Goal: Use online tool/utility: Utilize a website feature to perform a specific function

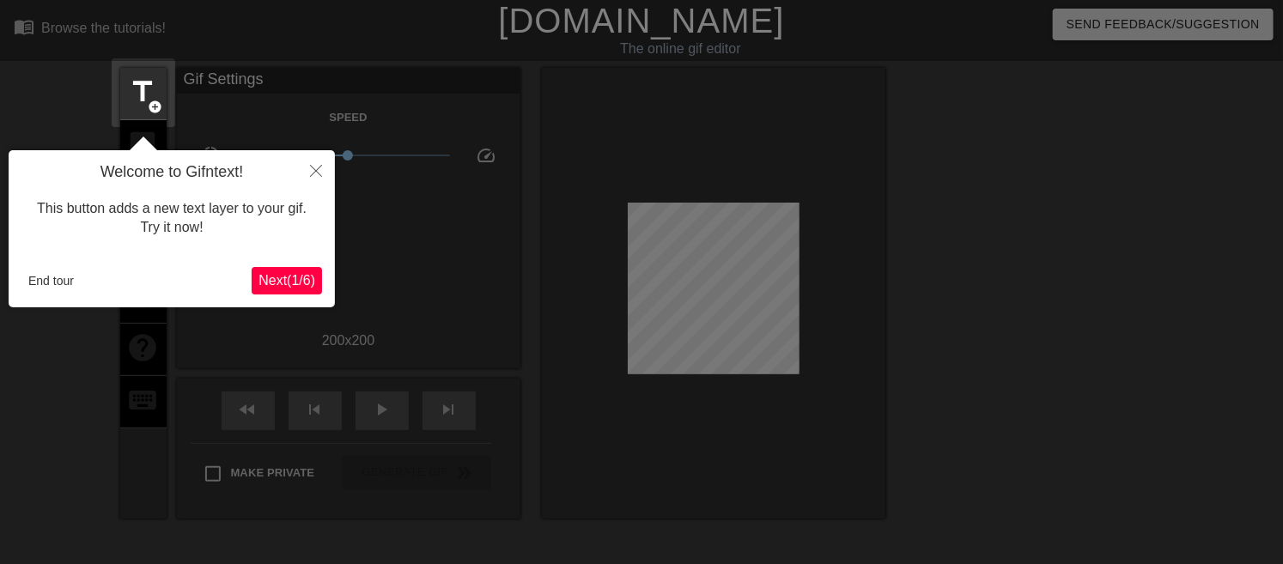
scroll to position [41, 0]
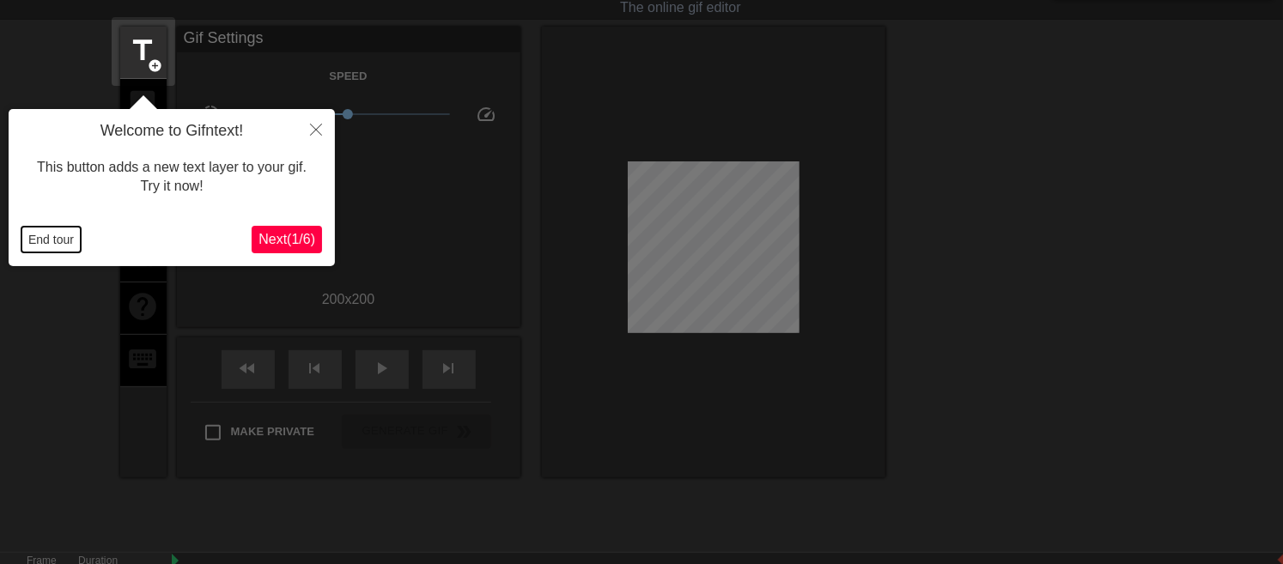
click at [54, 247] on button "End tour" at bounding box center [50, 240] width 59 height 26
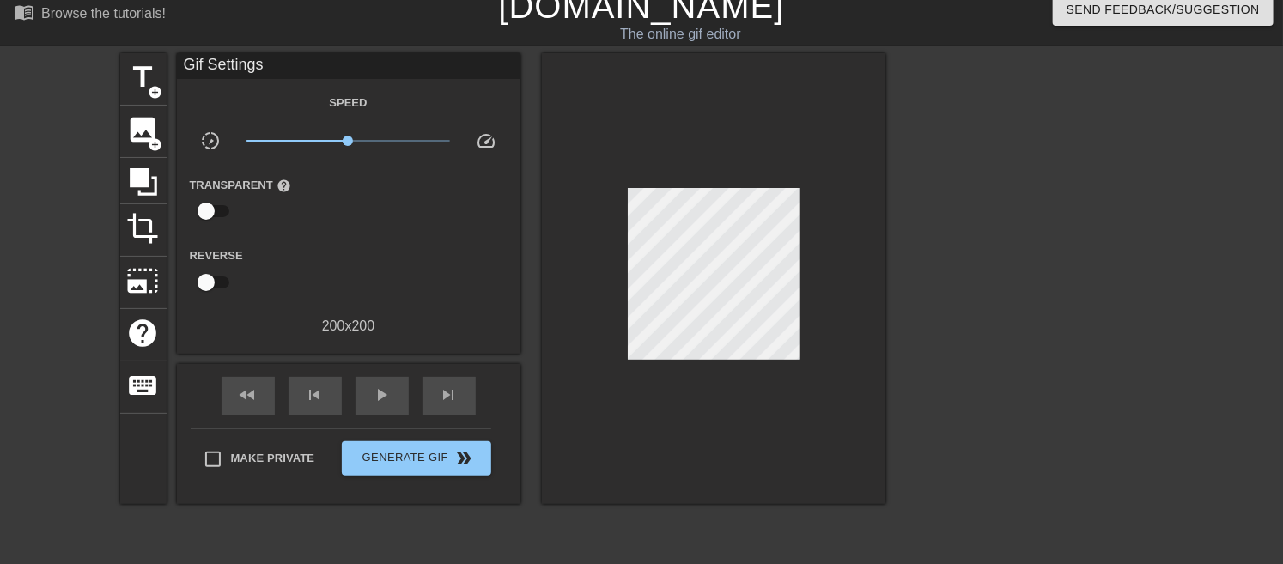
scroll to position [0, 0]
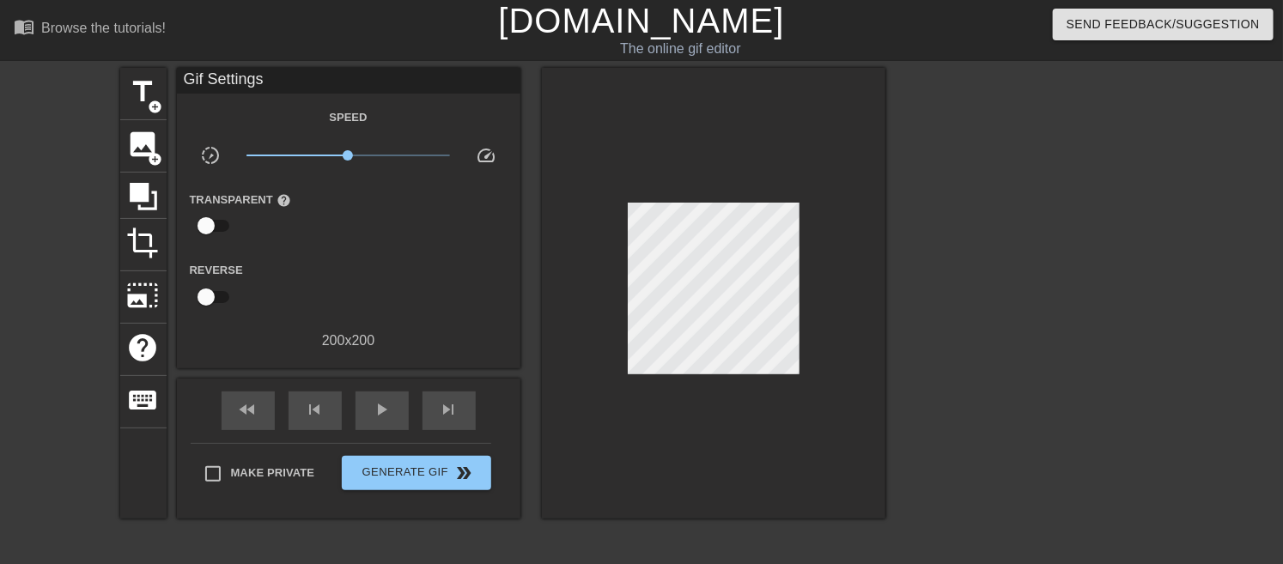
click at [682, 23] on link "[DOMAIN_NAME]" at bounding box center [641, 21] width 286 height 38
drag, startPoint x: 691, startPoint y: 201, endPoint x: 958, endPoint y: 168, distance: 268.3
click at [958, 168] on div at bounding box center [1035, 325] width 258 height 515
click at [632, 27] on link "[DOMAIN_NAME]" at bounding box center [641, 21] width 286 height 38
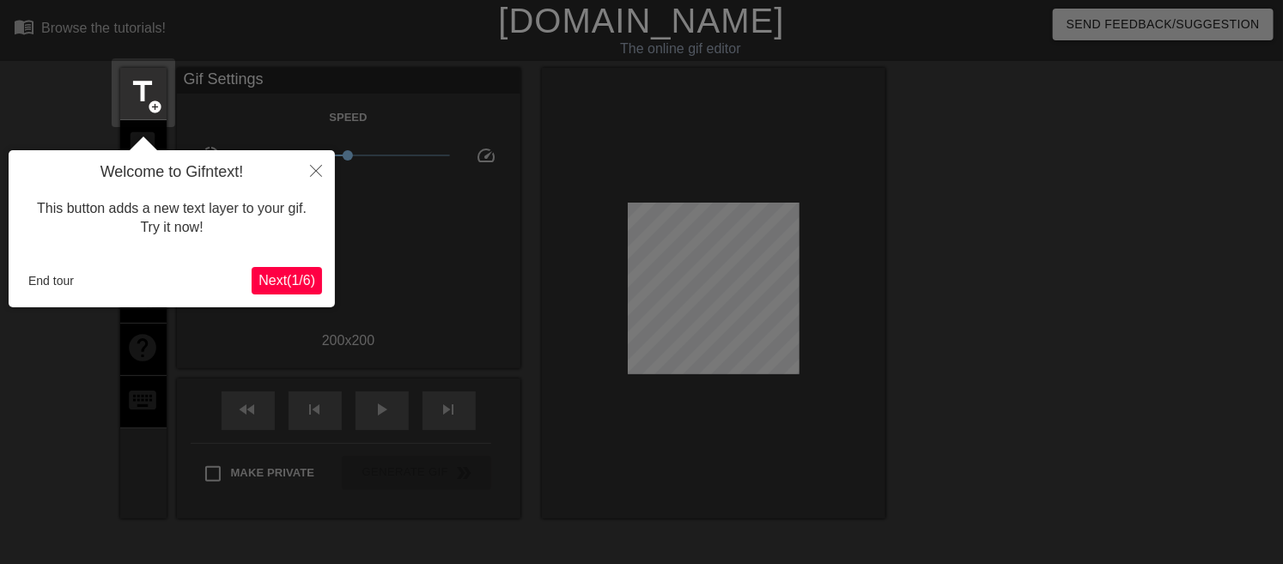
scroll to position [41, 0]
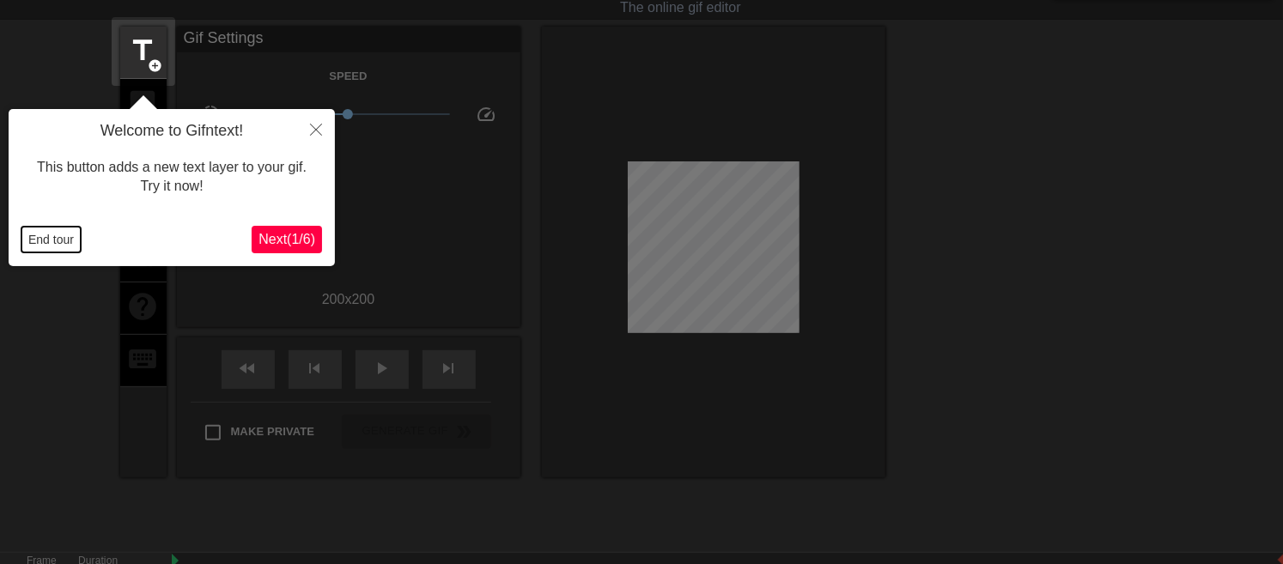
click at [37, 247] on button "End tour" at bounding box center [50, 240] width 59 height 26
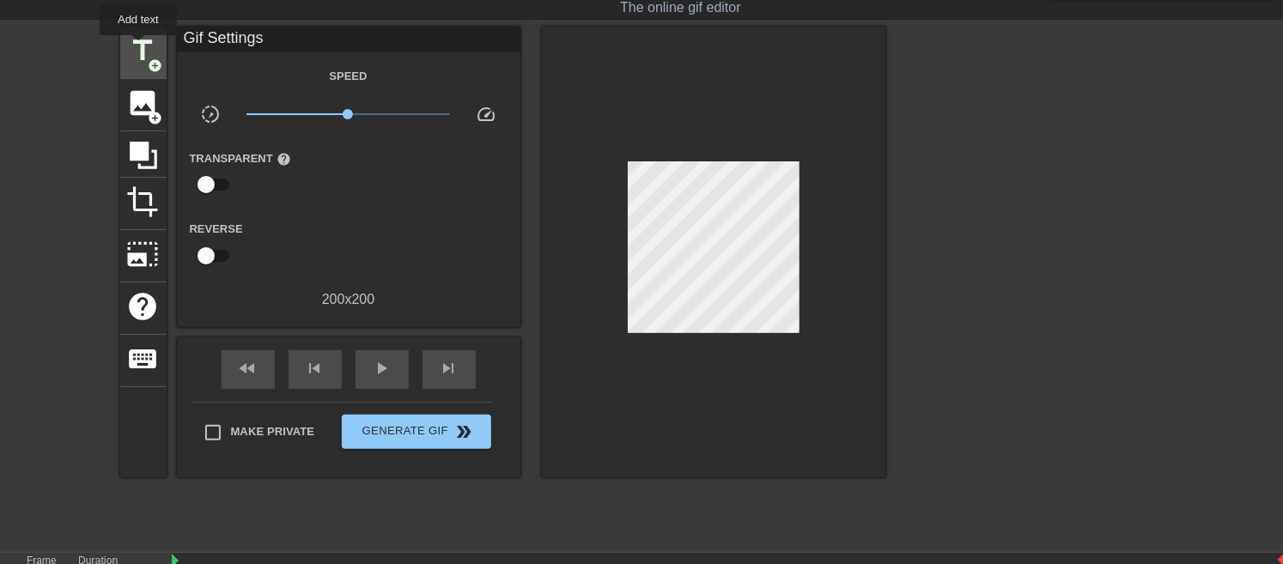
click at [138, 47] on span "title" at bounding box center [143, 50] width 33 height 33
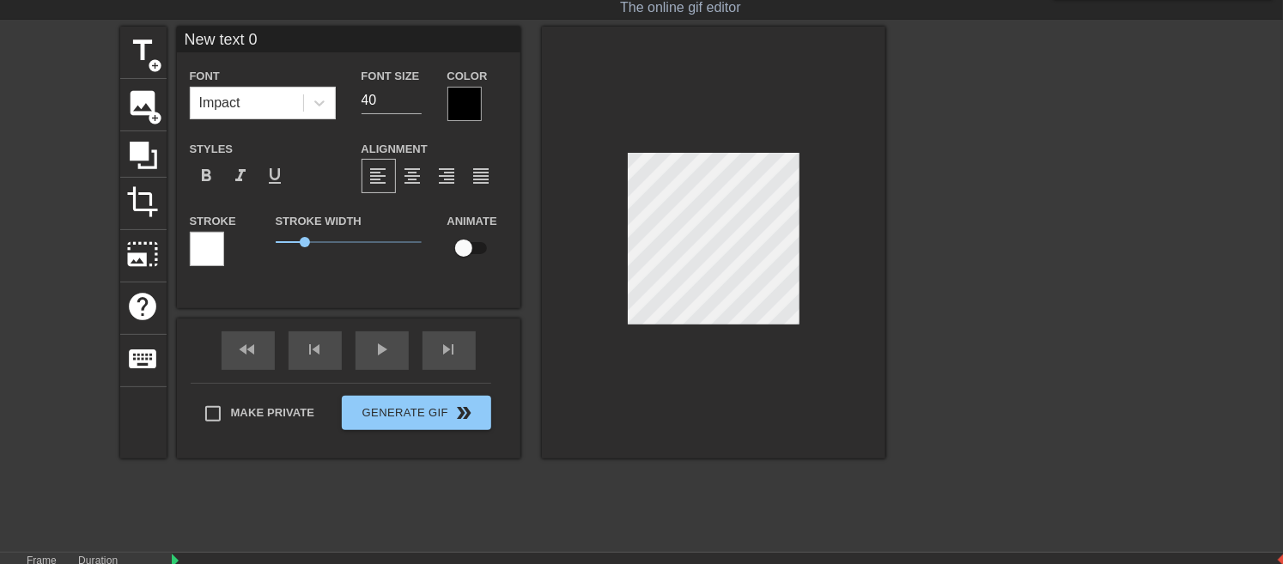
click at [461, 93] on div at bounding box center [465, 104] width 34 height 34
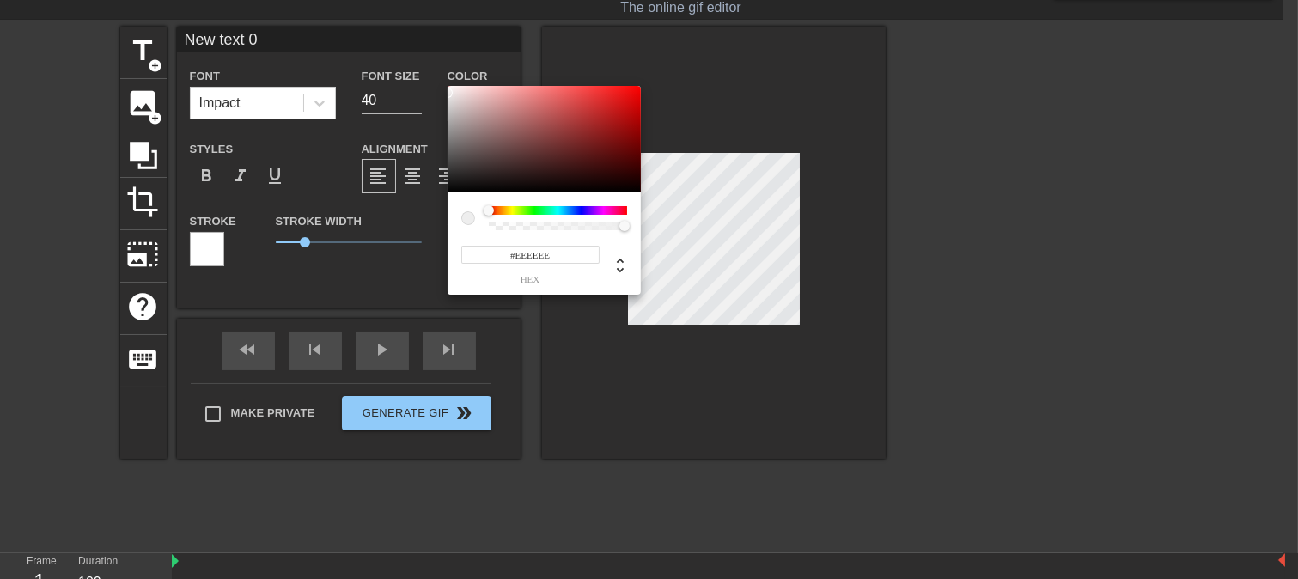
type input "#FFFFFF"
drag, startPoint x: 550, startPoint y: 143, endPoint x: 354, endPoint y: 58, distance: 213.9
click at [354, 58] on div "#FFFFFF hex" at bounding box center [649, 289] width 1298 height 579
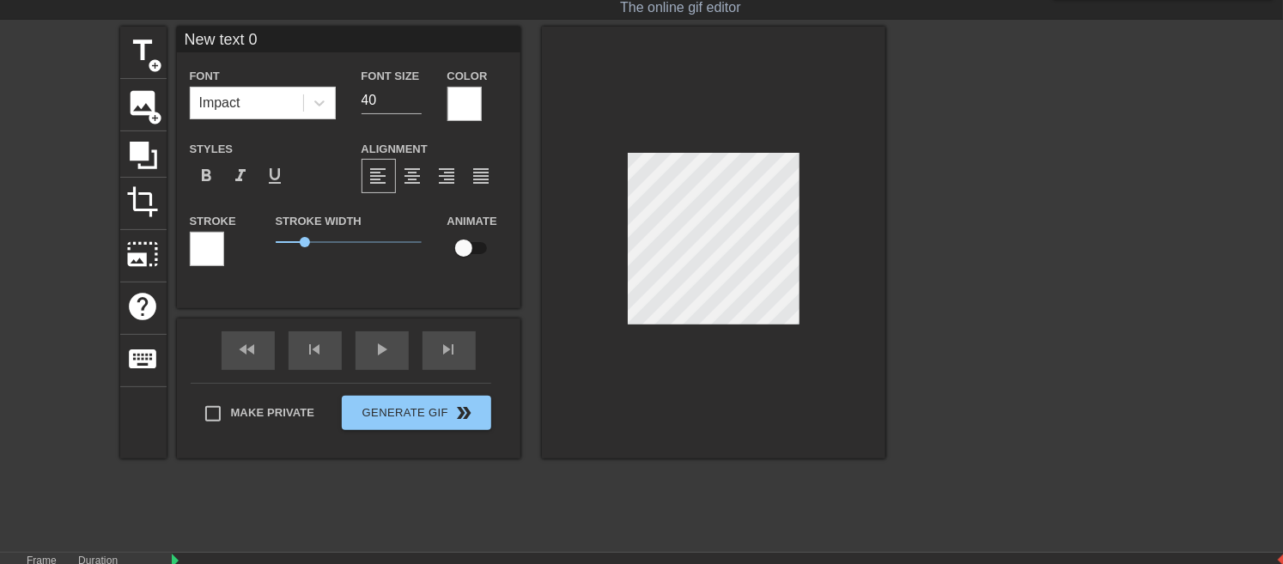
click at [199, 244] on div at bounding box center [207, 249] width 34 height 34
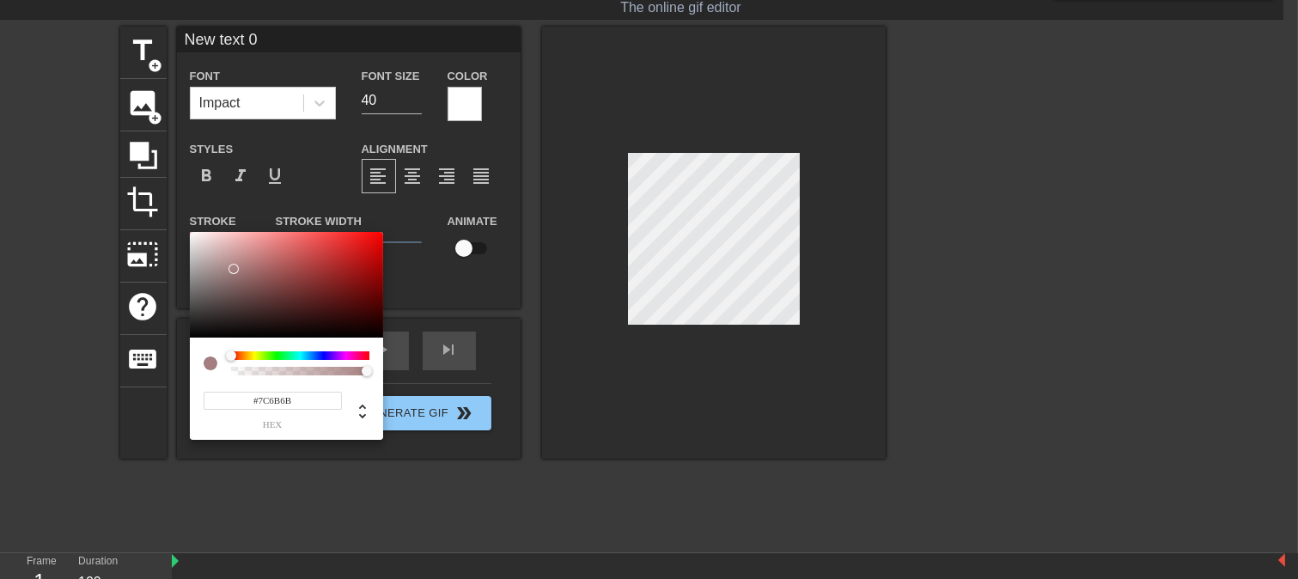
type input "#000000"
drag, startPoint x: 234, startPoint y: 269, endPoint x: 122, endPoint y: 423, distance: 190.0
click at [122, 423] on div "#000000 hex" at bounding box center [649, 289] width 1298 height 579
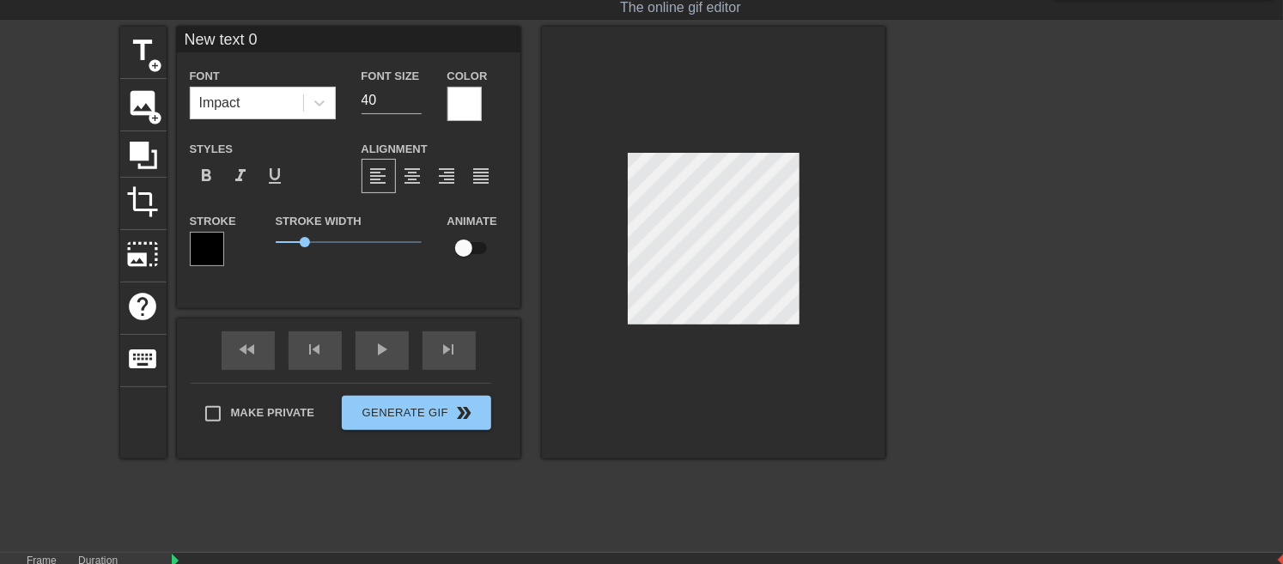
click at [313, 33] on input "New text 0" at bounding box center [349, 40] width 344 height 26
type input "N"
type input "NOSTO"
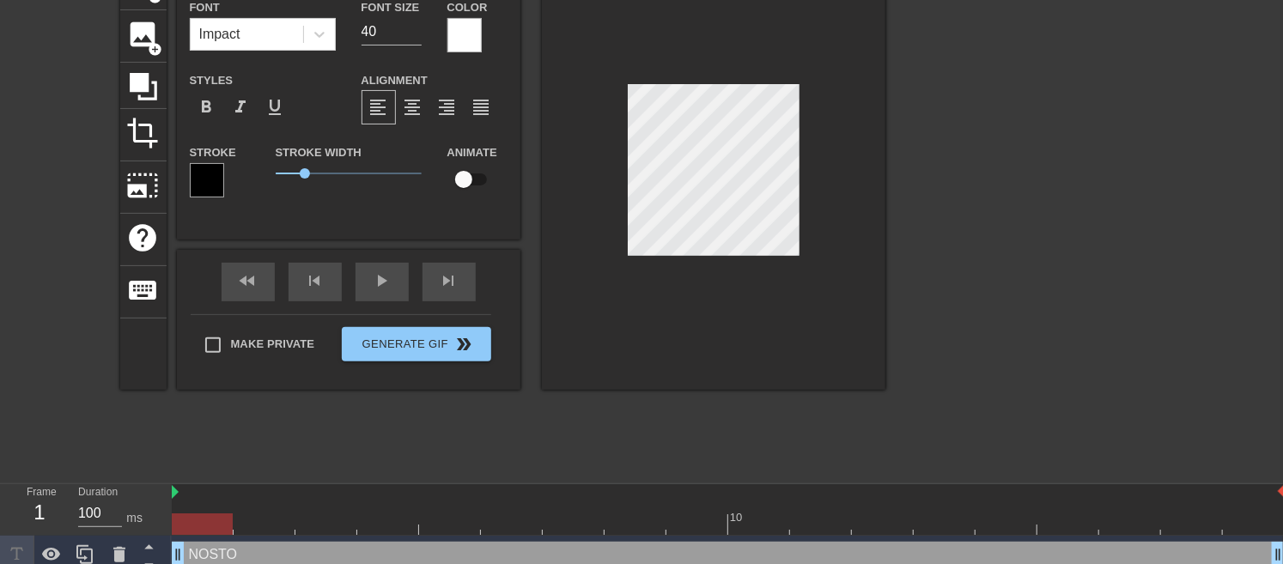
scroll to position [122, 0]
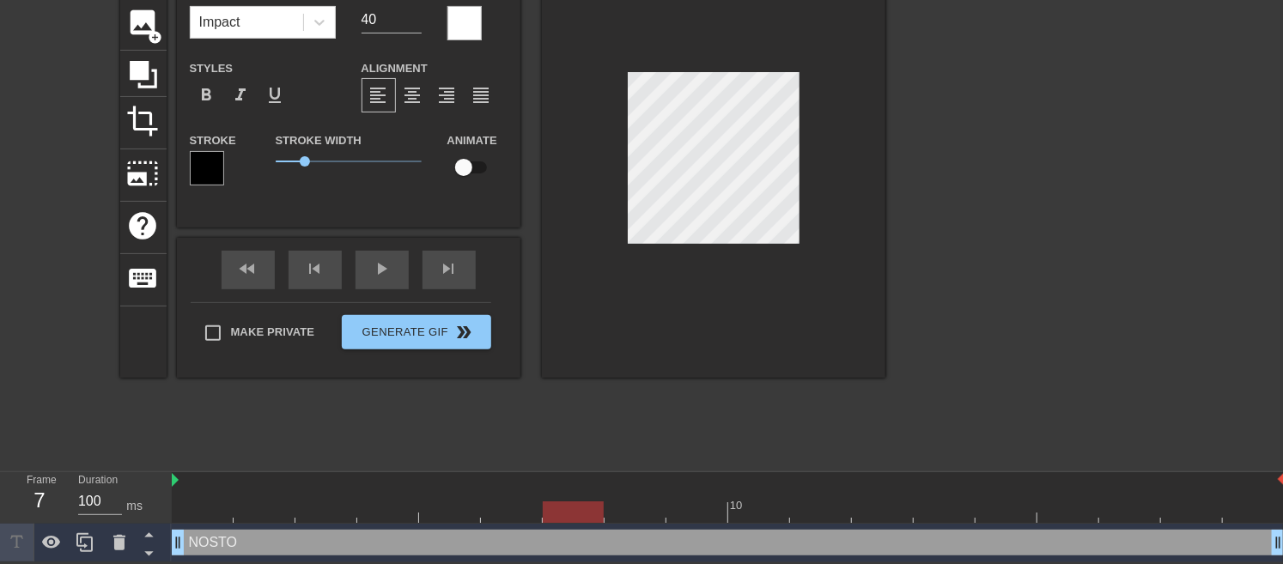
drag, startPoint x: 200, startPoint y: 507, endPoint x: 560, endPoint y: 453, distance: 364.0
click at [560, 453] on div "menu_book Browse the tutorials! Gifntext.com The online gif editor Send Feedbac…" at bounding box center [641, 220] width 1283 height 685
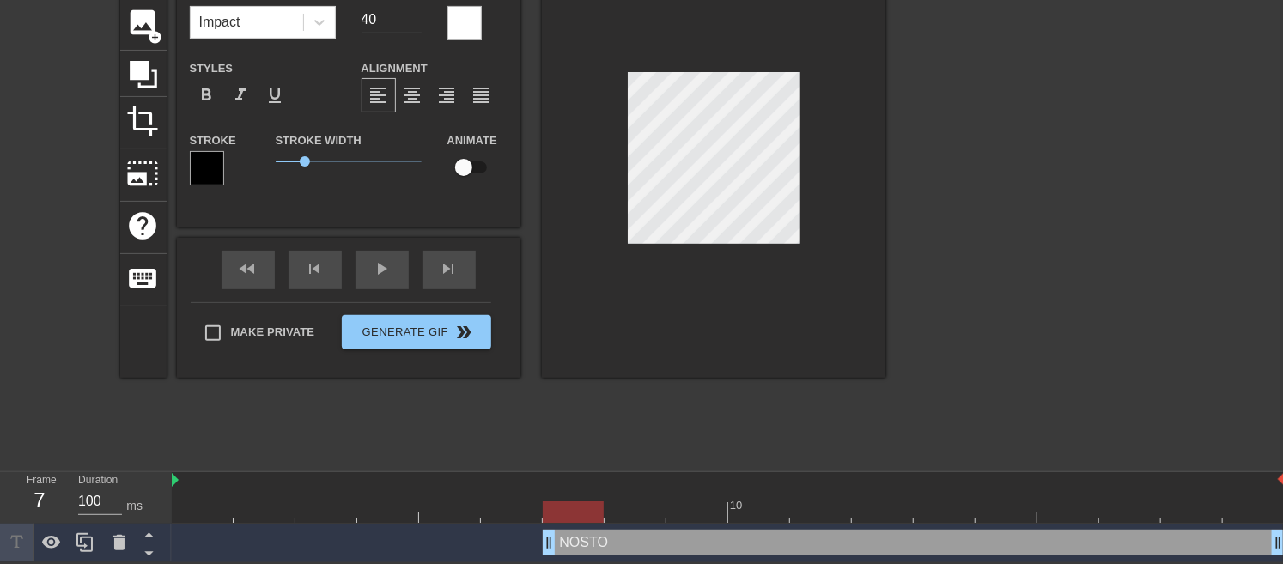
drag, startPoint x: 182, startPoint y: 547, endPoint x: 547, endPoint y: 525, distance: 365.7
click at [547, 525] on div "NOSTO drag_handle drag_handle" at bounding box center [728, 543] width 1113 height 39
click at [466, 160] on input "checkbox" at bounding box center [464, 167] width 98 height 33
checkbox input "true"
drag, startPoint x: 588, startPoint y: 516, endPoint x: 611, endPoint y: 514, distance: 22.5
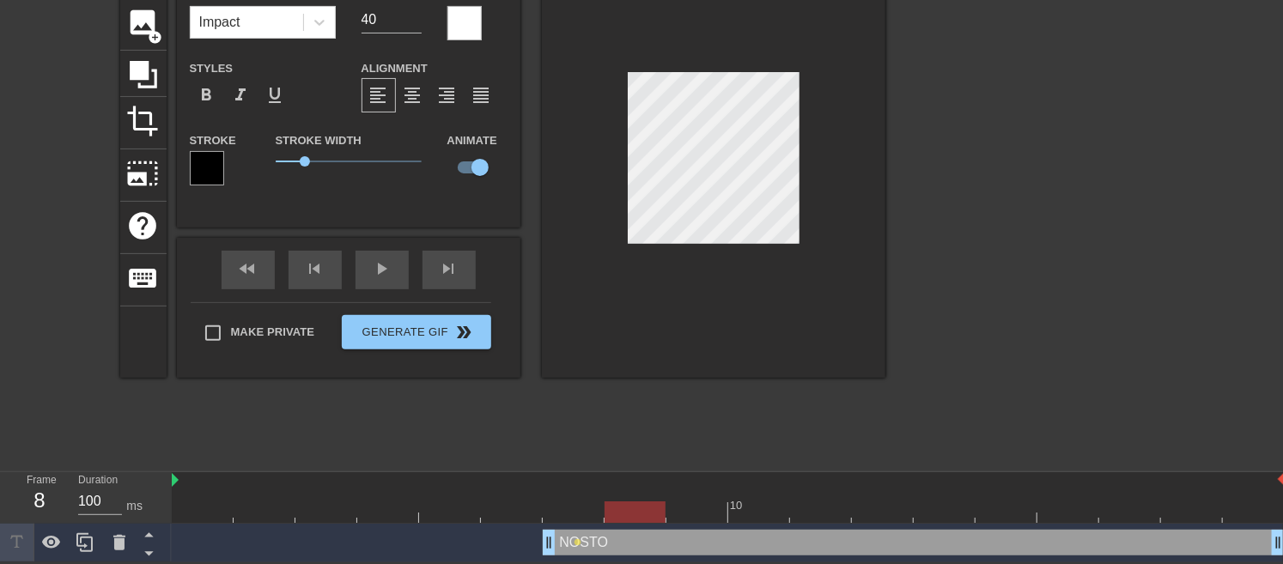
click at [611, 514] on div at bounding box center [635, 512] width 61 height 21
drag, startPoint x: 636, startPoint y: 511, endPoint x: 710, endPoint y: 503, distance: 75.1
click at [710, 503] on div at bounding box center [697, 512] width 61 height 21
click at [692, 508] on div at bounding box center [728, 512] width 1113 height 21
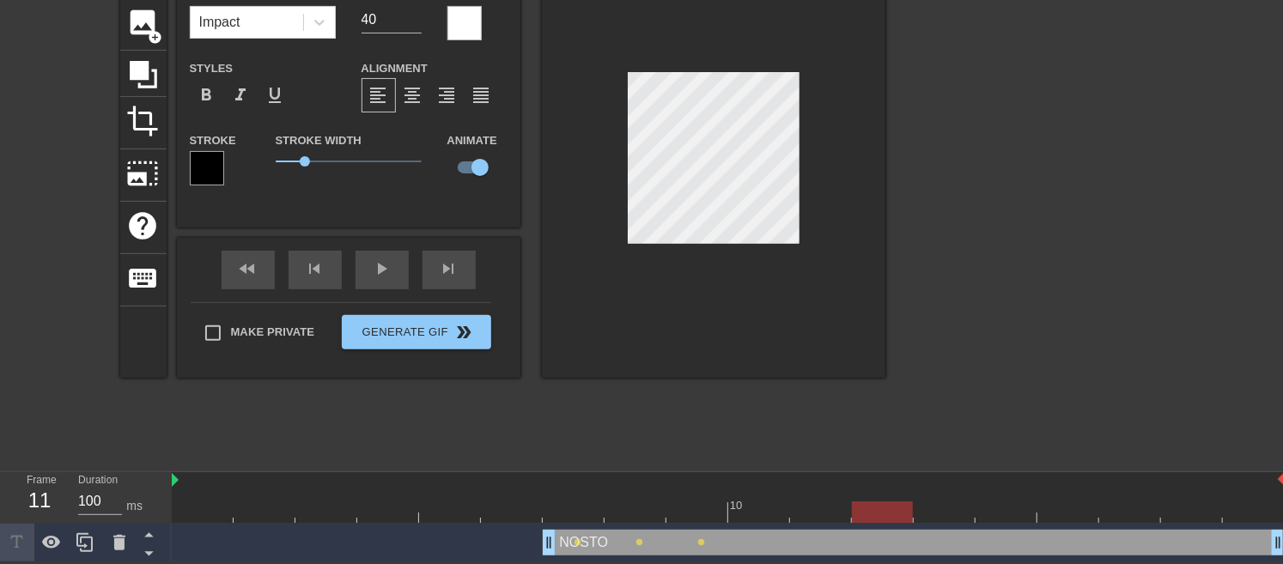
drag, startPoint x: 709, startPoint y: 505, endPoint x: 941, endPoint y: 512, distance: 232.9
click at [886, 509] on div at bounding box center [882, 512] width 61 height 21
drag, startPoint x: 952, startPoint y: 513, endPoint x: 960, endPoint y: 514, distance: 8.6
click at [960, 514] on div at bounding box center [728, 512] width 1113 height 21
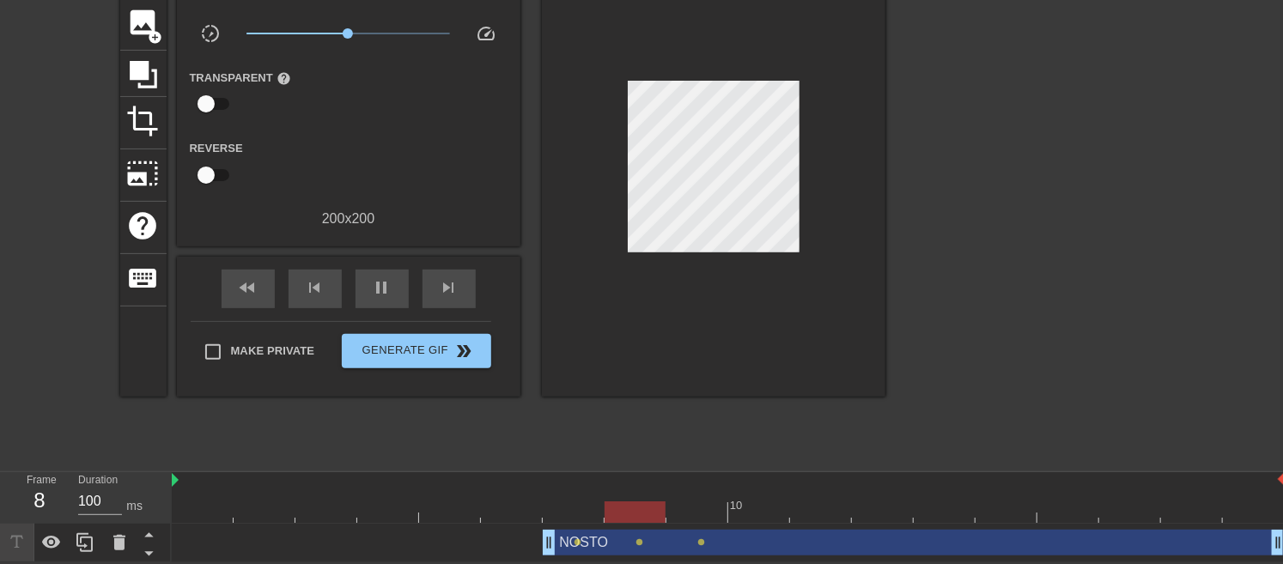
click at [1122, 440] on div at bounding box center [1035, 203] width 258 height 515
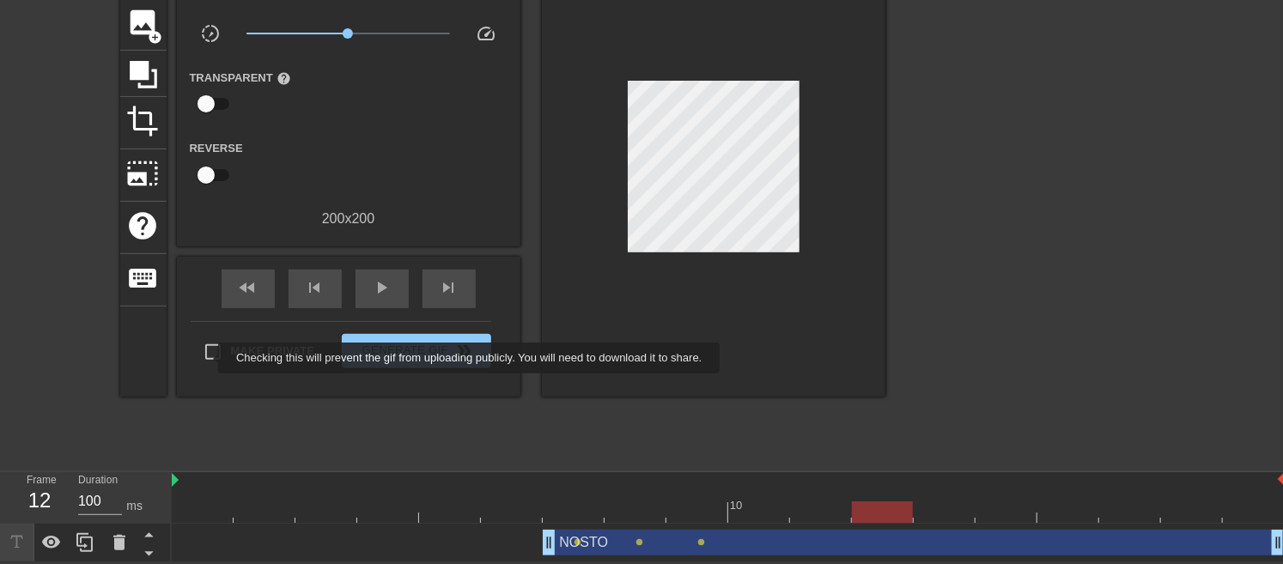
click at [207, 358] on input "Make Private" at bounding box center [213, 352] width 36 height 36
checkbox input "true"
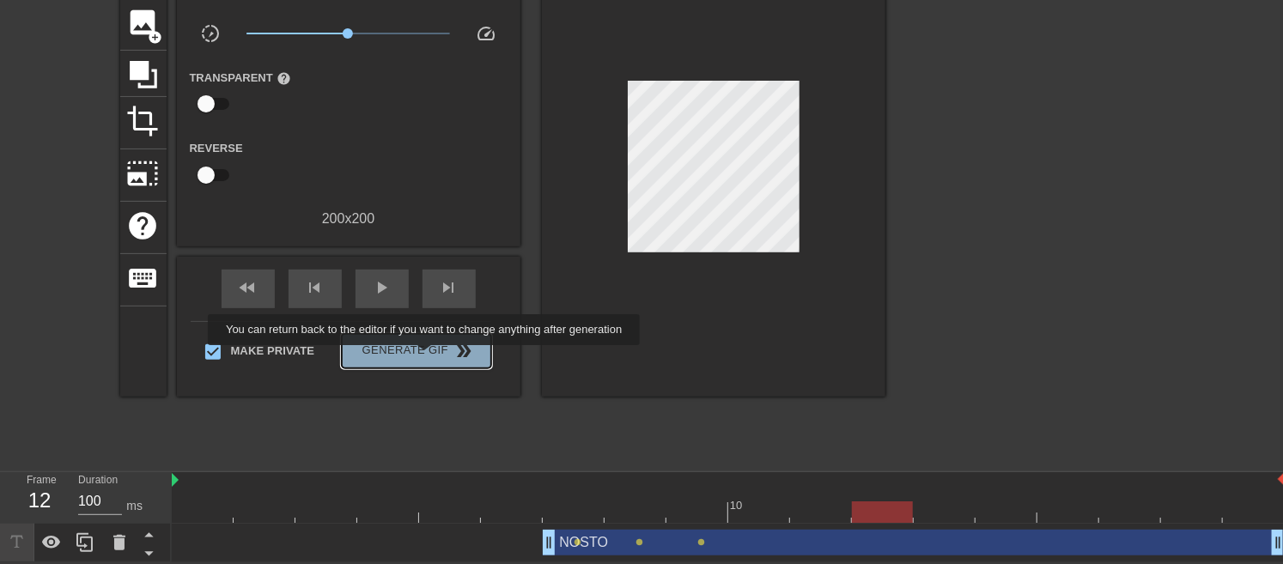
click at [426, 357] on span "Generate Gif double_arrow" at bounding box center [416, 351] width 135 height 21
